Goal: Transaction & Acquisition: Purchase product/service

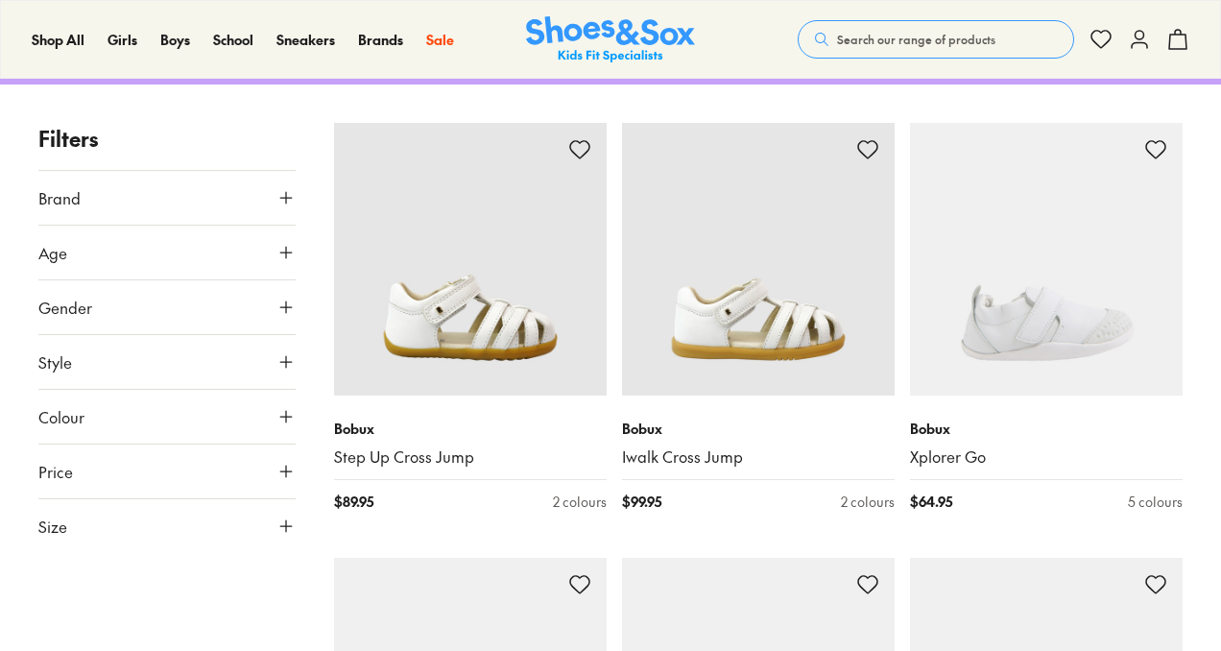
click at [187, 528] on button "Size" at bounding box center [166, 526] width 257 height 54
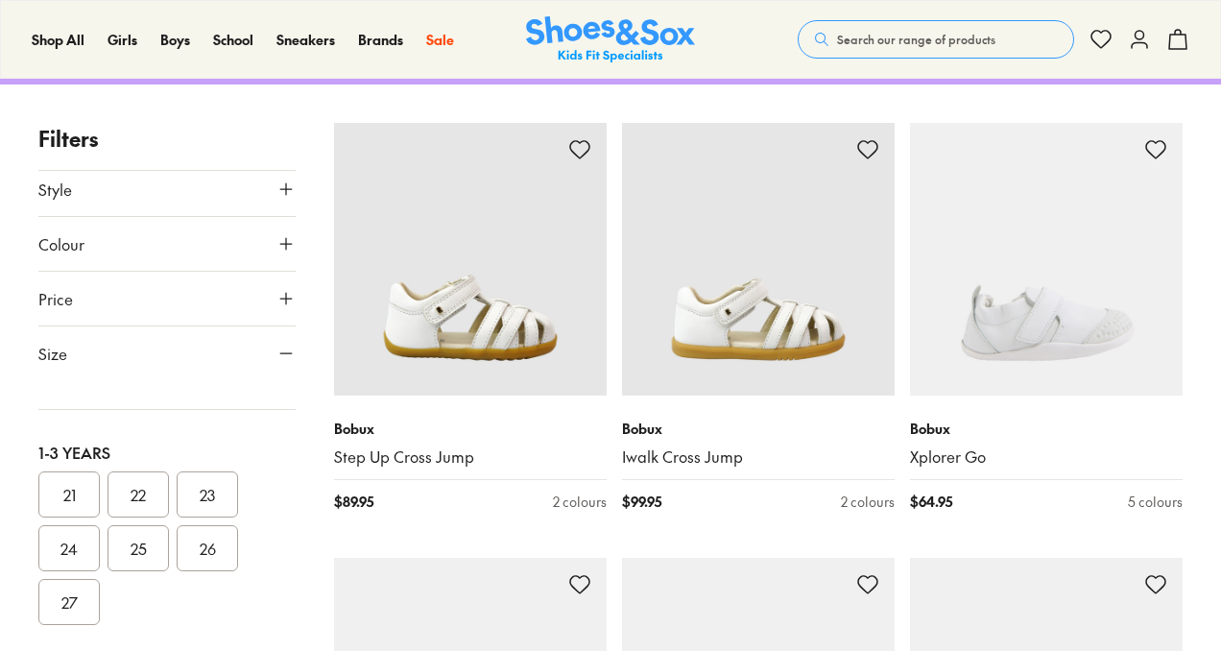
scroll to position [164, 0]
click at [84, 490] on button "21" at bounding box center [68, 490] width 61 height 46
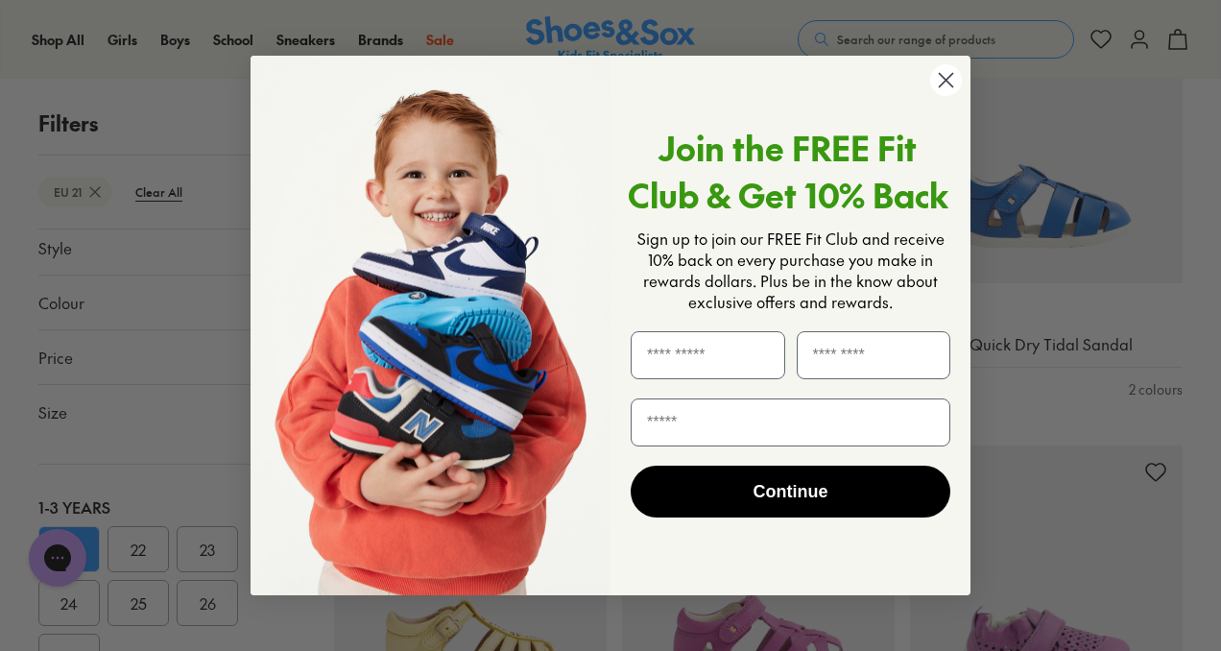
scroll to position [1281, 0]
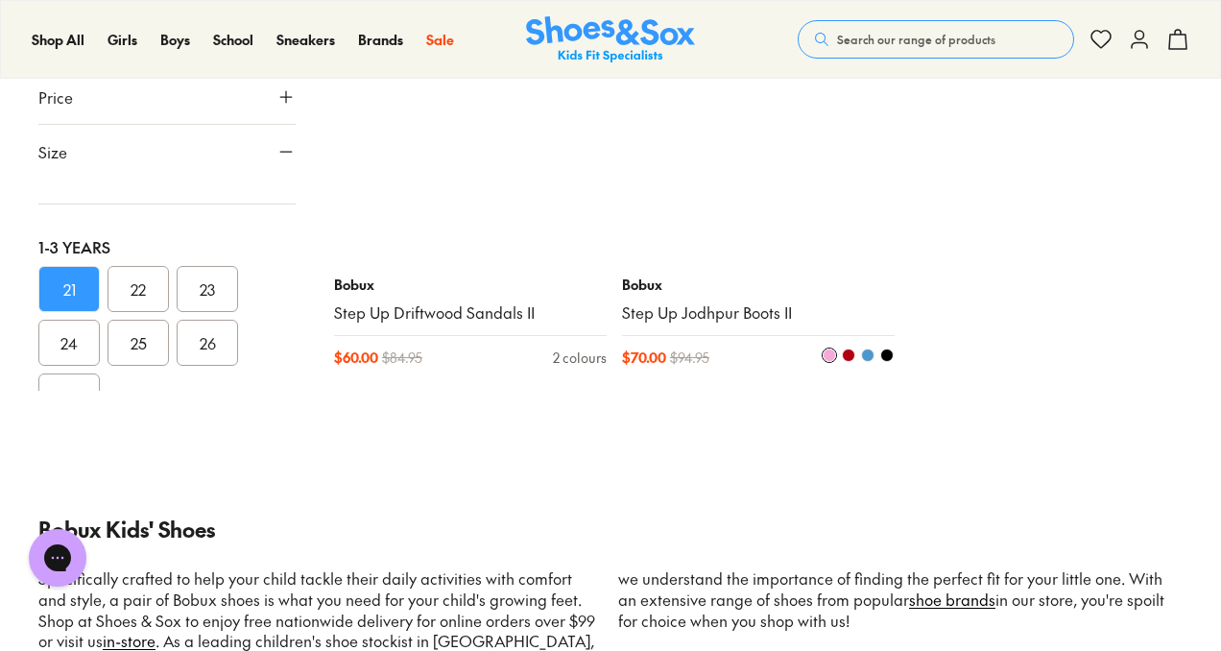
scroll to position [7362, 0]
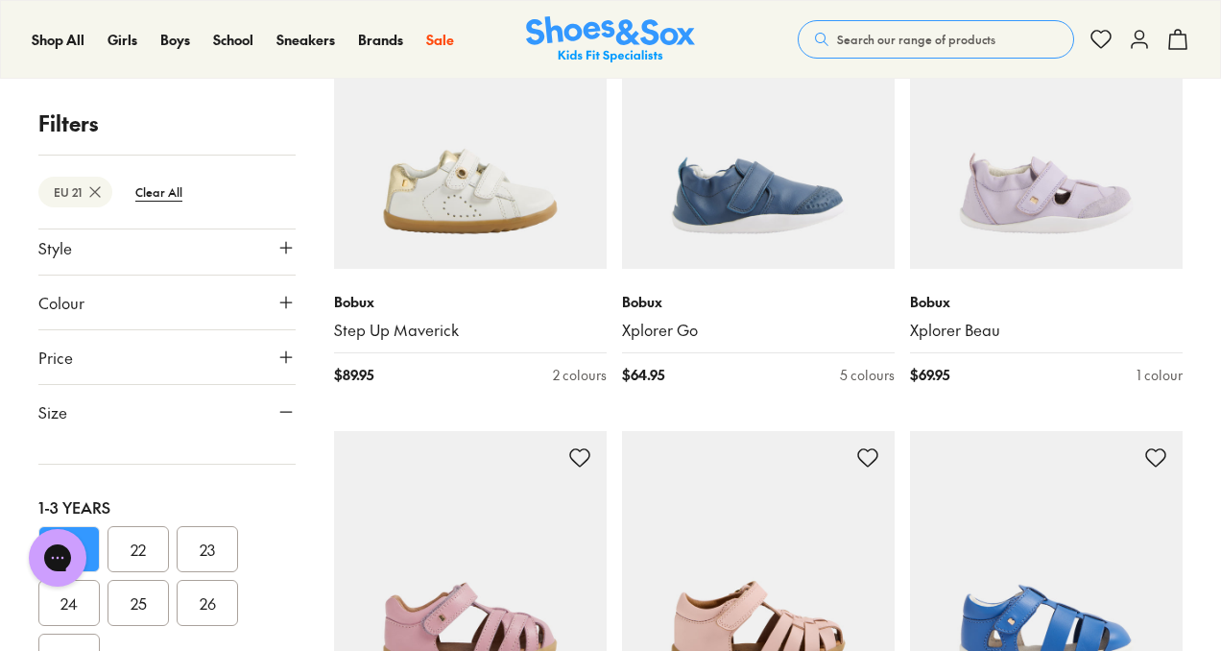
scroll to position [0, 0]
